Goal: Task Accomplishment & Management: Manage account settings

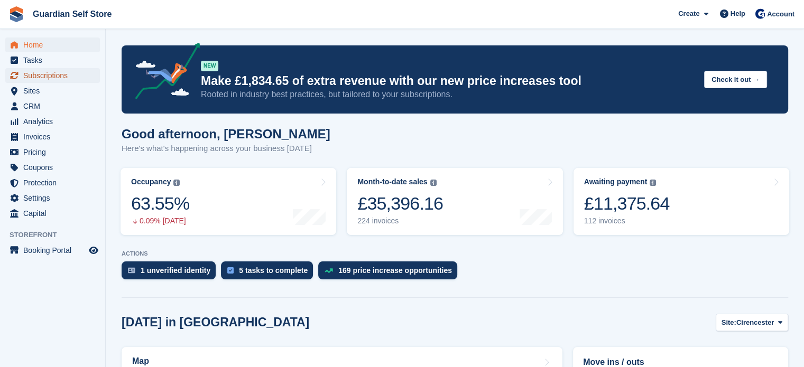
click at [51, 75] on span "Subscriptions" at bounding box center [54, 75] width 63 height 15
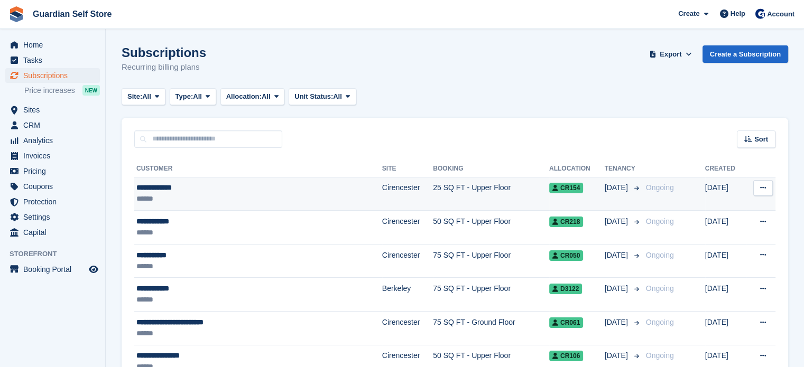
click at [193, 188] on div "**********" at bounding box center [227, 187] width 182 height 11
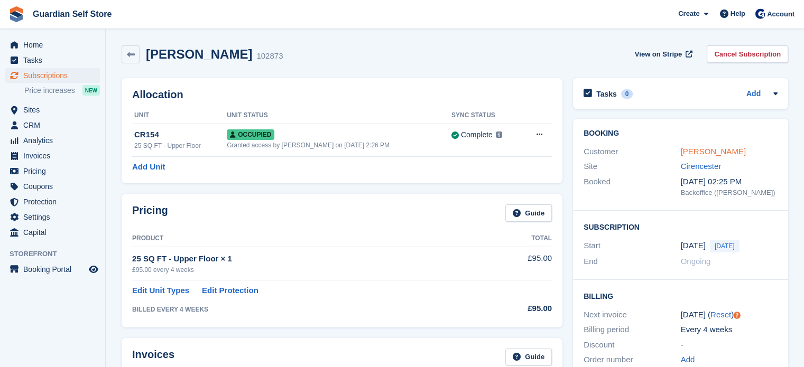
click at [705, 151] on link "[PERSON_NAME]" at bounding box center [713, 151] width 65 height 9
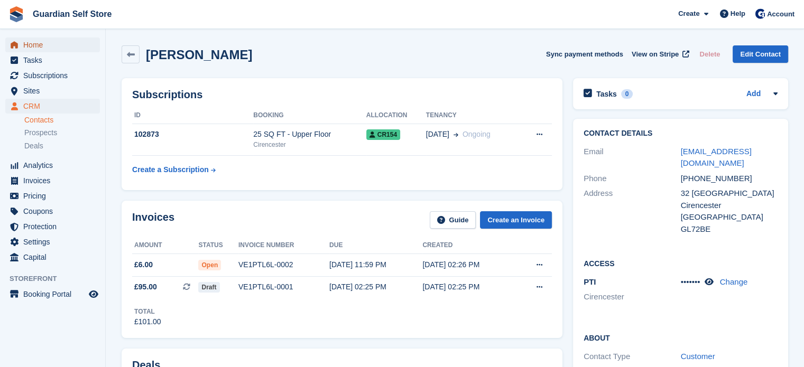
click at [35, 50] on span "Home" at bounding box center [54, 45] width 63 height 15
